Goal: Find specific page/section: Find specific page/section

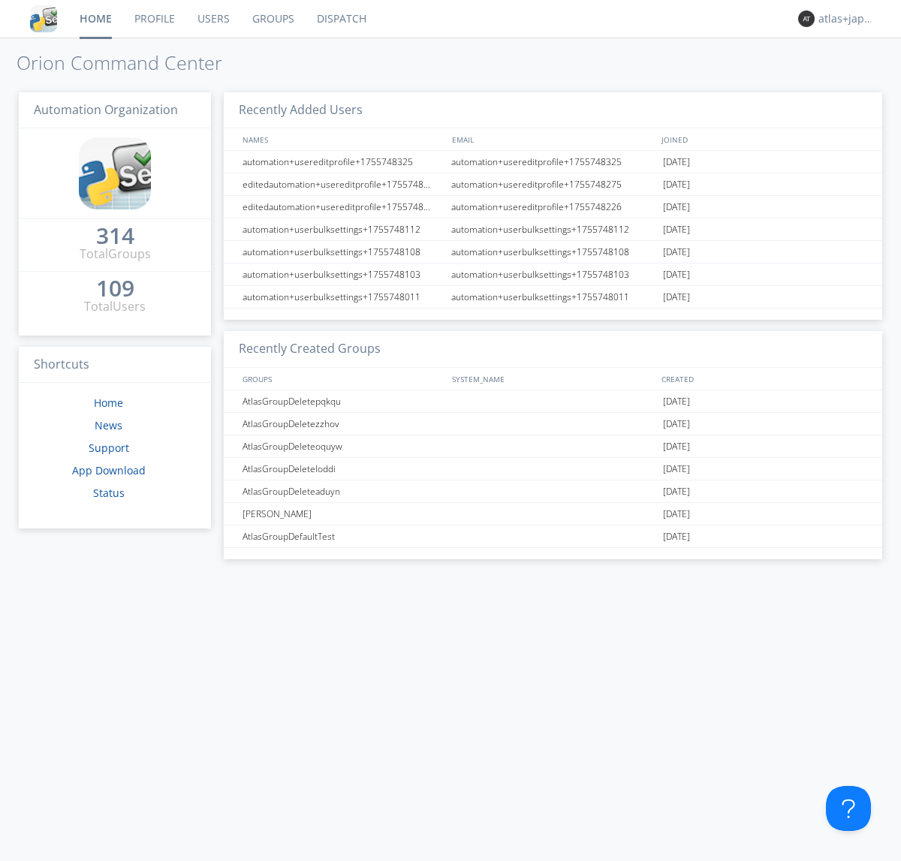
click at [340, 19] on link "Dispatch" at bounding box center [341, 19] width 72 height 38
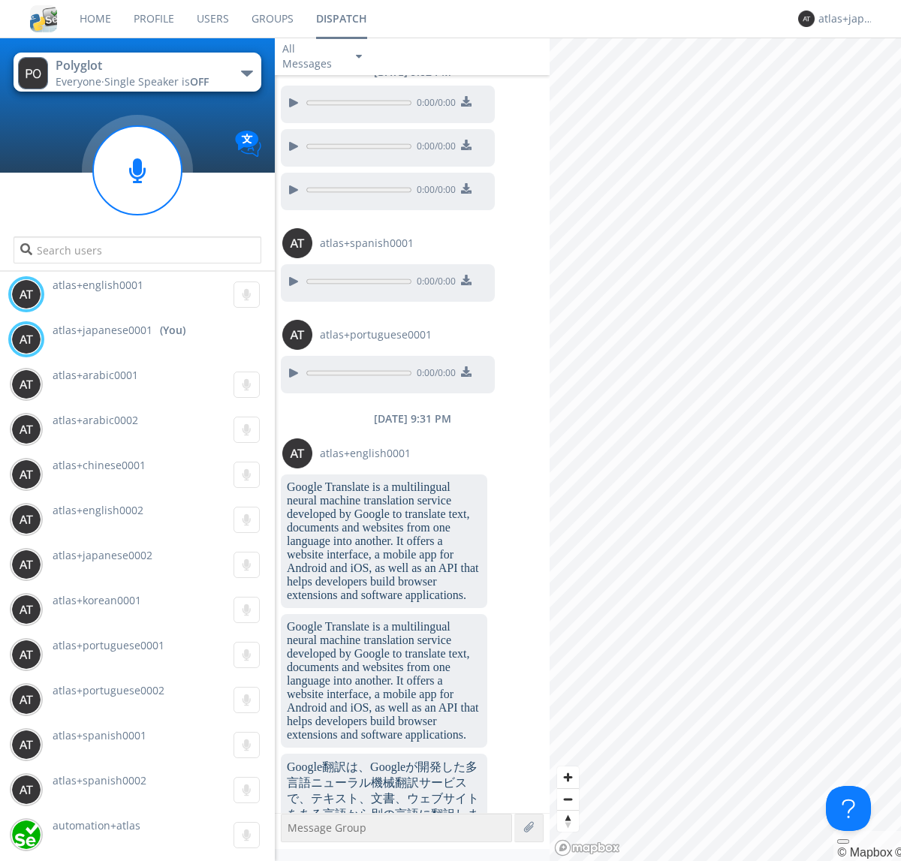
scroll to position [1541, 0]
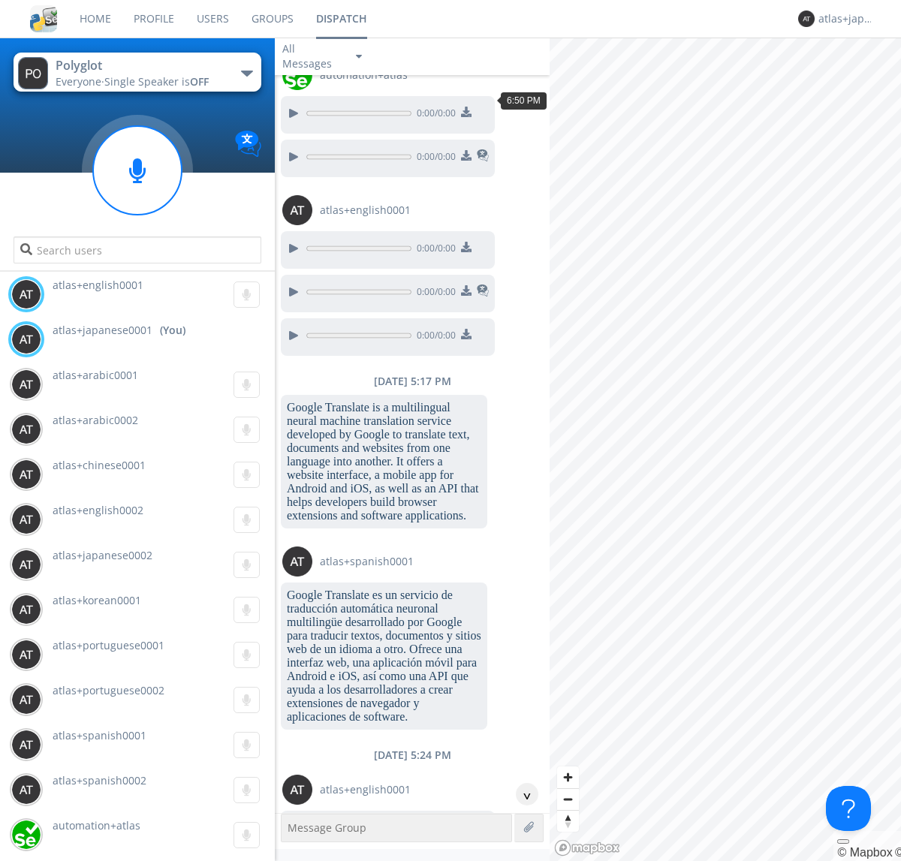
scroll to position [2270, 0]
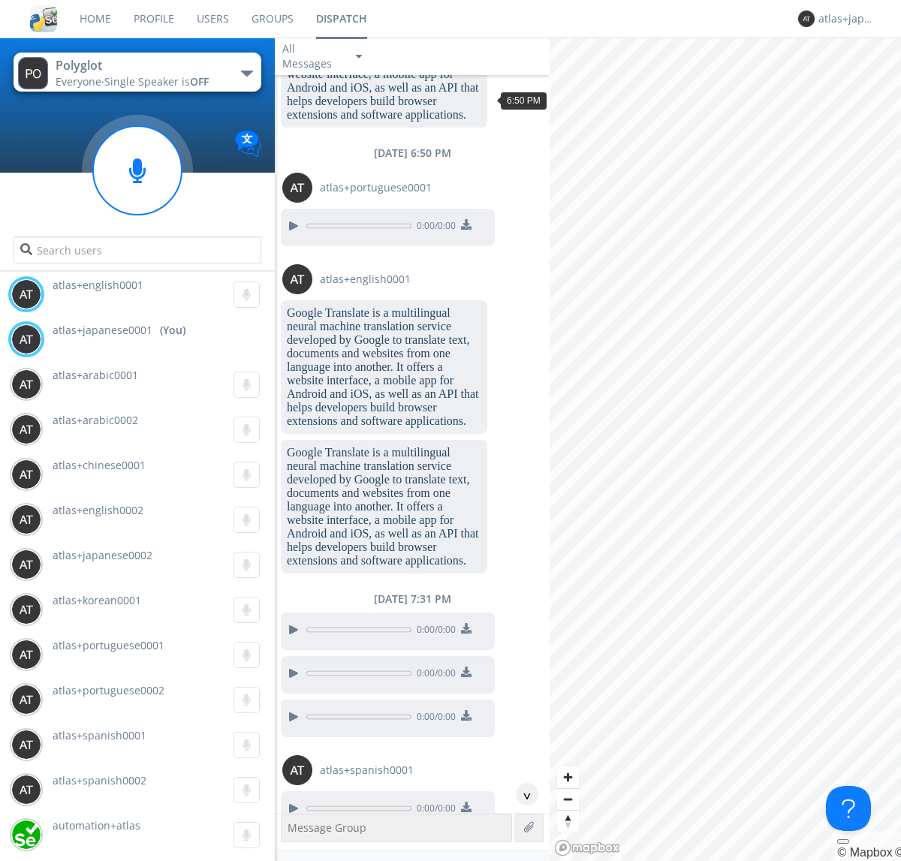
click at [521, 794] on div "^" at bounding box center [527, 794] width 23 height 23
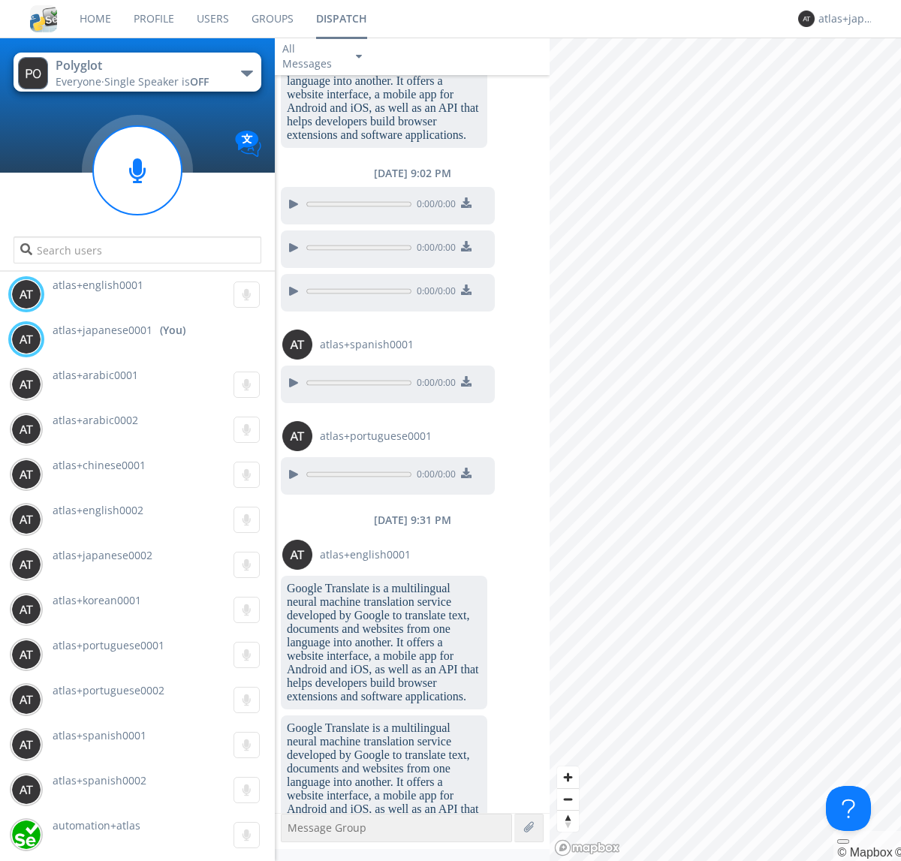
scroll to position [3907, 0]
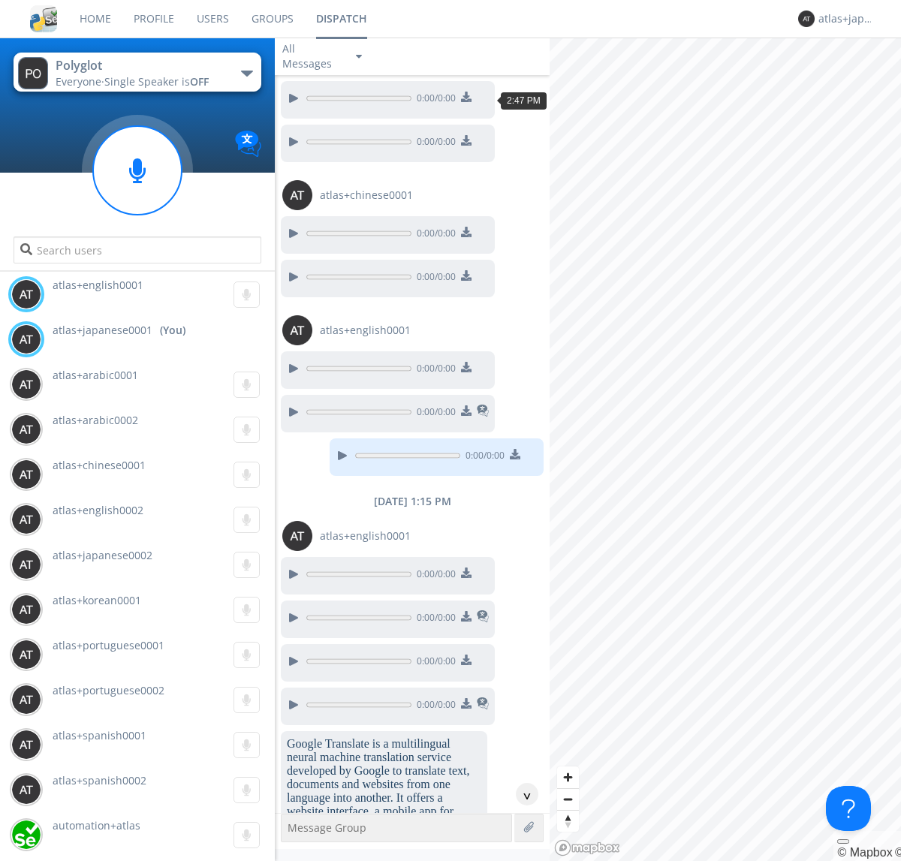
scroll to position [2019, 0]
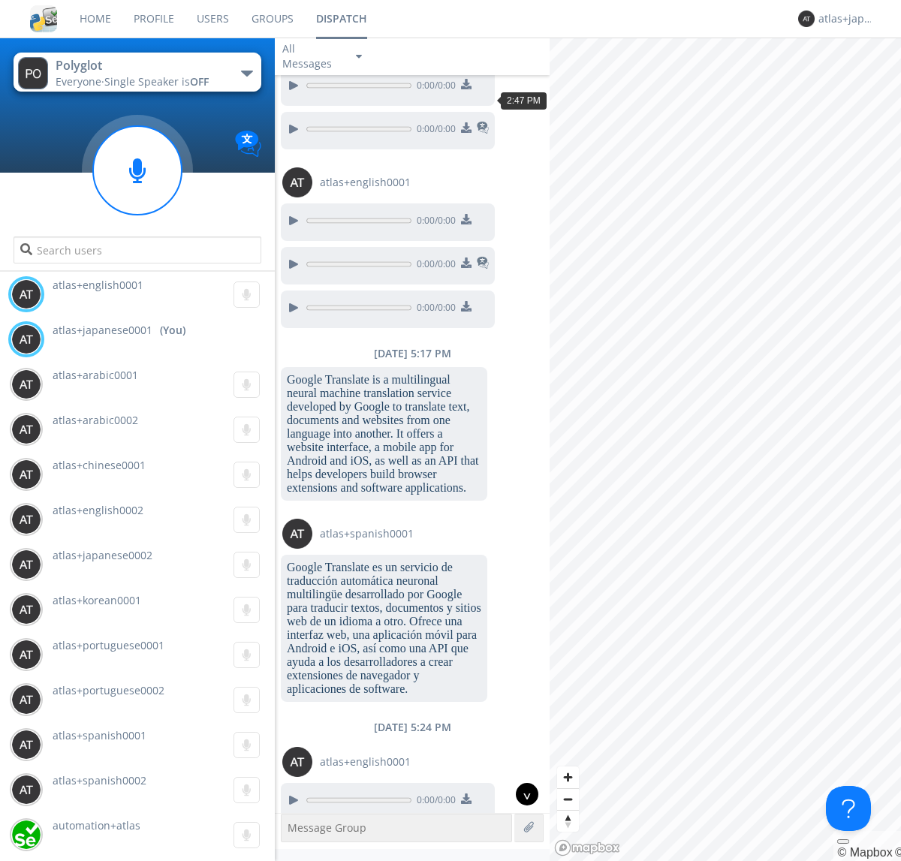
click at [521, 794] on div "^" at bounding box center [527, 794] width 23 height 23
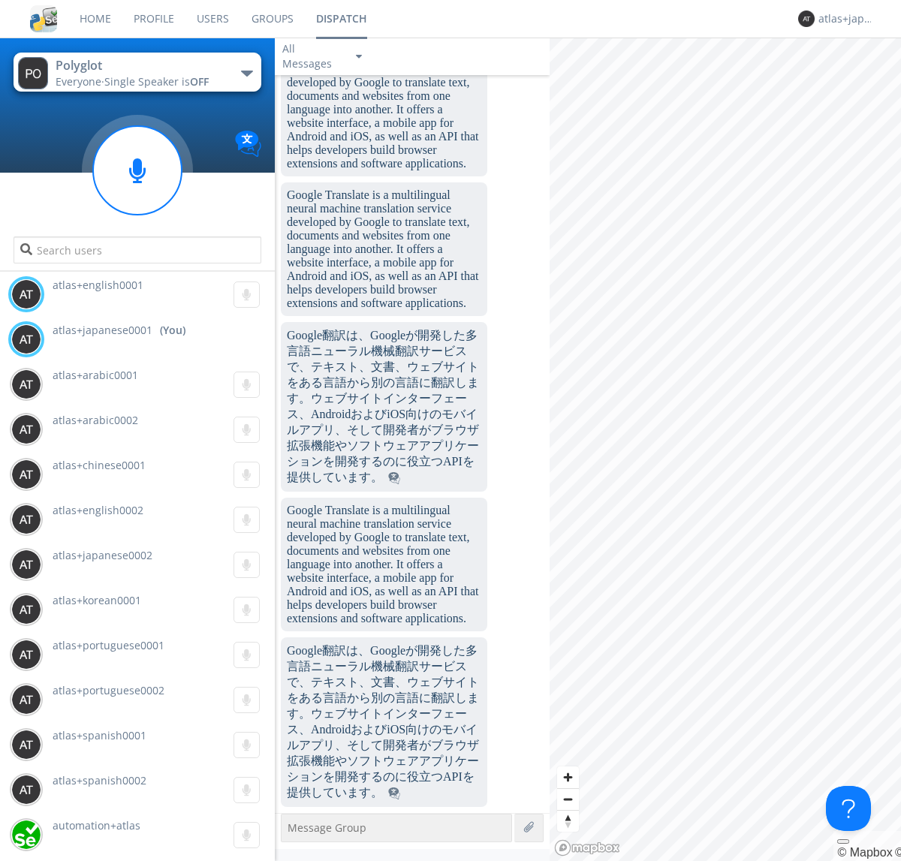
scroll to position [6180, 0]
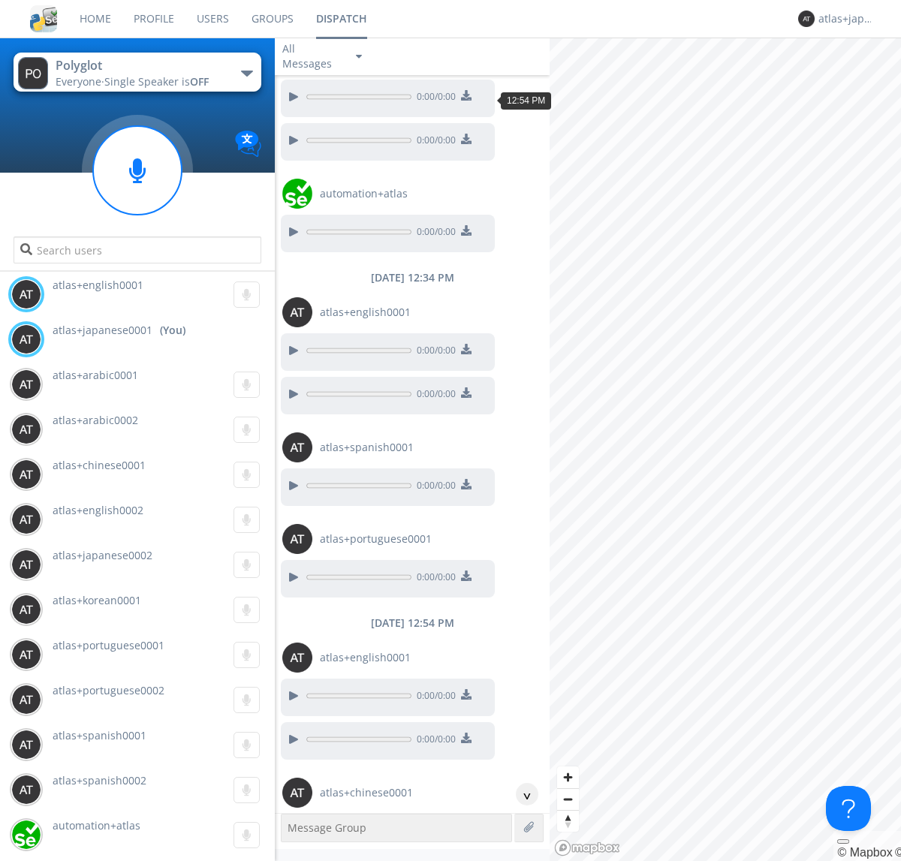
scroll to position [712, 0]
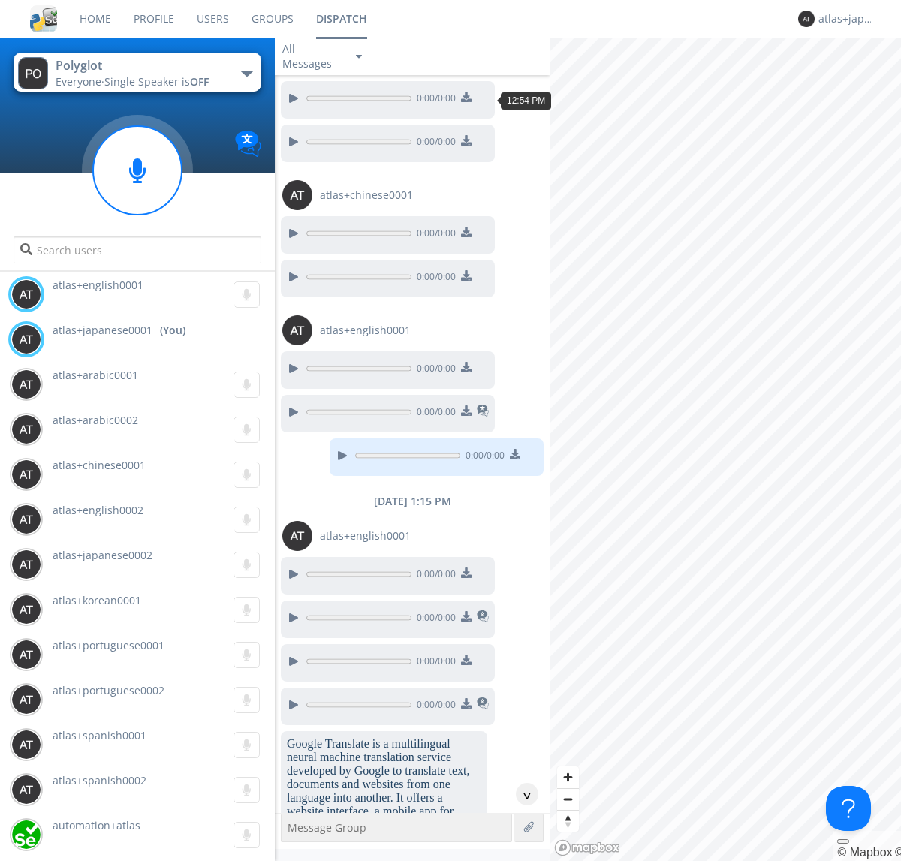
click at [521, 794] on div "^" at bounding box center [527, 794] width 23 height 23
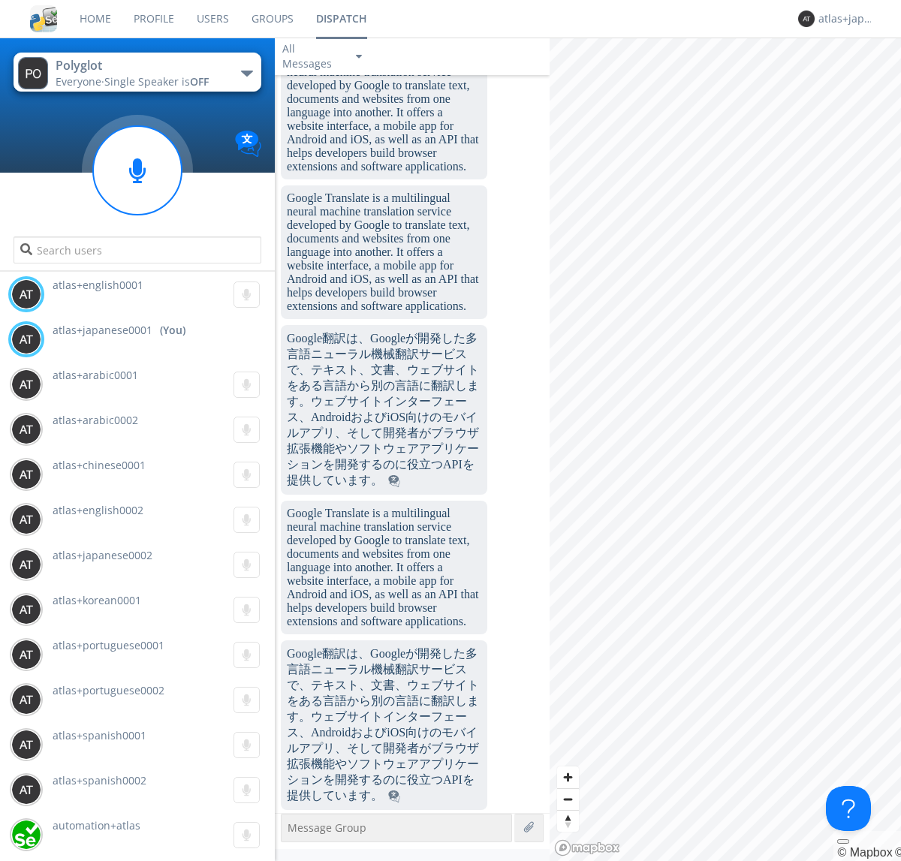
scroll to position [6777, 0]
